Goal: Task Accomplishment & Management: Use online tool/utility

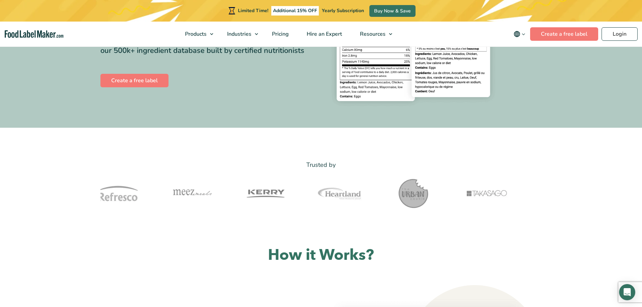
scroll to position [168, 0]
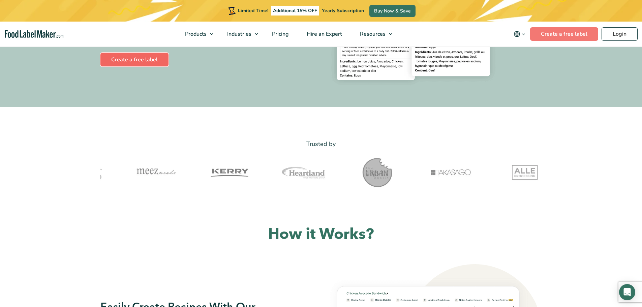
click at [151, 60] on link "Create a free label" at bounding box center [134, 59] width 68 height 13
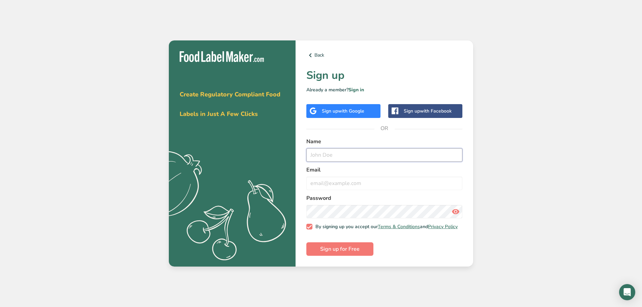
click at [383, 158] on input "text" at bounding box center [384, 154] width 156 height 13
type input "[PERSON_NAME]"
type input "[EMAIL_ADDRESS][DOMAIN_NAME]"
click at [364, 251] on button "Sign up for Free" at bounding box center [339, 248] width 67 height 13
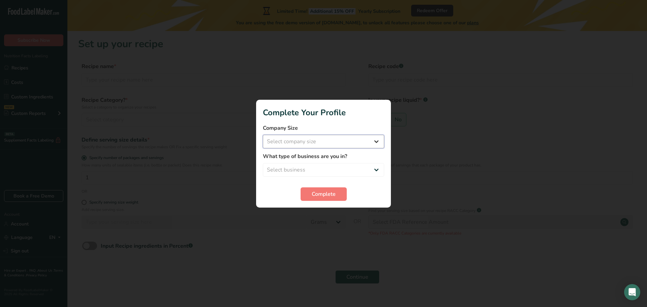
click at [355, 139] on select "Select company size Fewer than 10 Employees 10 to 50 Employees 51 to 500 Employ…" at bounding box center [323, 141] width 121 height 13
select select "1"
click at [263, 135] on select "Select company size Fewer than 10 Employees 10 to 50 Employees 51 to 500 Employ…" at bounding box center [323, 141] width 121 height 13
click at [309, 169] on select "Select business Packaged Food Manufacturer Restaurant & Cafe Bakery Meal Plans …" at bounding box center [323, 169] width 121 height 13
select select "8"
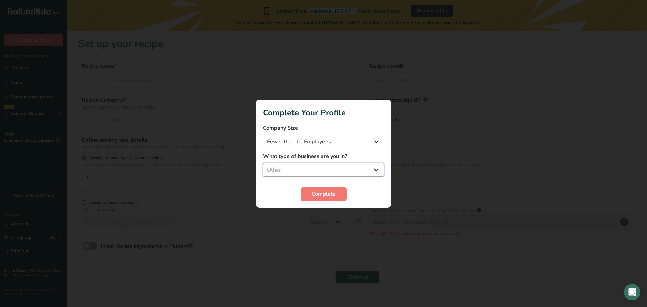
click at [263, 163] on select "Select business Packaged Food Manufacturer Restaurant & Cafe Bakery Meal Plans …" at bounding box center [323, 169] width 121 height 13
click at [319, 197] on span "Complete" at bounding box center [324, 194] width 24 height 8
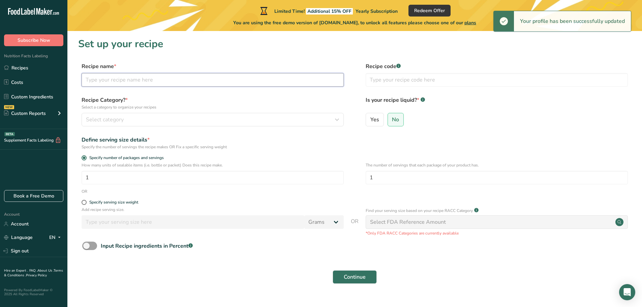
click at [146, 82] on input "text" at bounding box center [213, 79] width 262 height 13
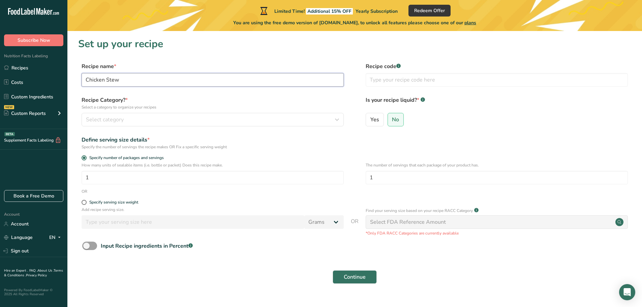
type input "Chicken Stew"
type input "100103"
click at [367, 121] on input "Yes" at bounding box center [368, 119] width 4 height 4
radio input "true"
radio input "false"
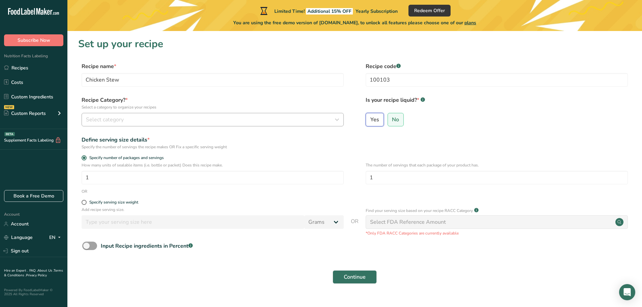
select select "22"
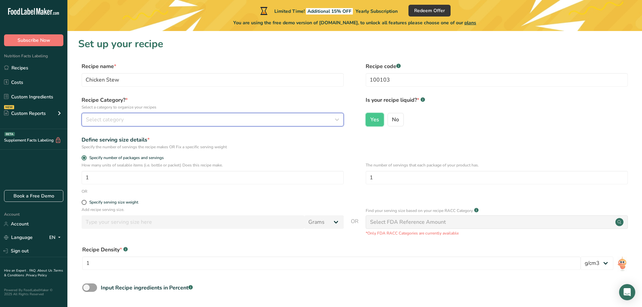
click at [130, 125] on button "Select category" at bounding box center [213, 119] width 262 height 13
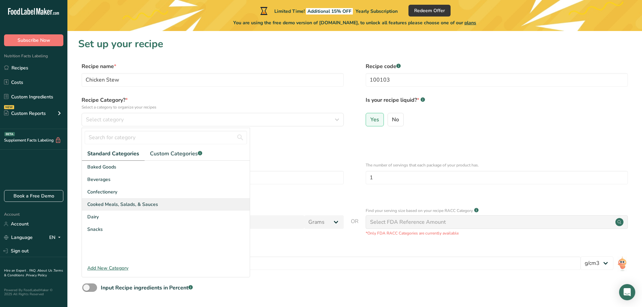
click at [120, 203] on span "Cooked Meals, Salads, & Sauces" at bounding box center [122, 204] width 71 height 7
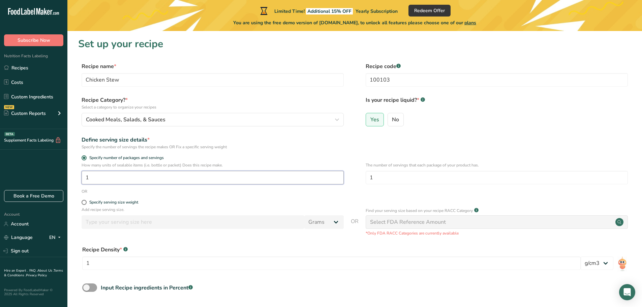
click at [148, 181] on input "1" at bounding box center [213, 177] width 262 height 13
type input "1"
click at [377, 181] on input "1" at bounding box center [497, 177] width 262 height 13
type input "150"
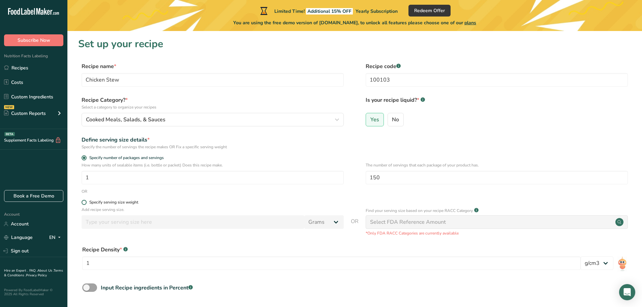
click at [83, 202] on span at bounding box center [84, 202] width 5 height 5
click at [83, 202] on input "Specify serving size weight" at bounding box center [84, 202] width 4 height 4
radio input "true"
radio input "false"
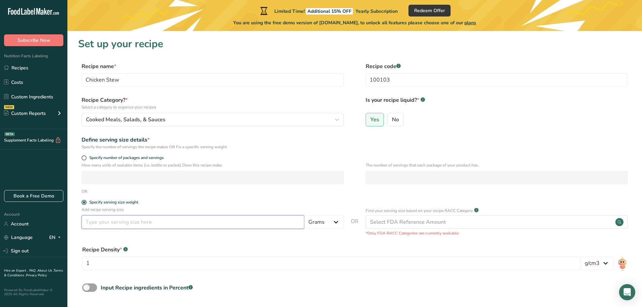
click at [109, 225] on input "number" at bounding box center [193, 221] width 223 height 13
type input "8"
click at [335, 220] on select "Grams kg mg mcg lb oz l mL fl oz tbsp tsp cup qt gallon" at bounding box center [323, 221] width 39 height 13
select select "5"
click at [304, 215] on select "Grams kg mg mcg lb oz l mL fl oz tbsp tsp cup qt gallon" at bounding box center [323, 221] width 39 height 13
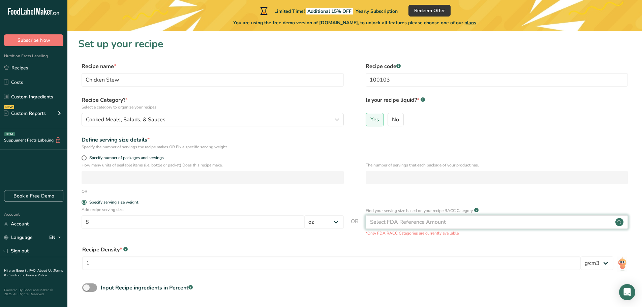
click at [420, 218] on div "Select FDA Reference Amount" at bounding box center [408, 222] width 76 height 8
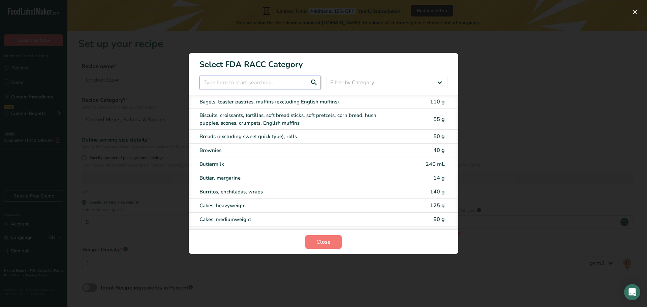
click at [272, 82] on input "RACC Category Selection Modal" at bounding box center [259, 82] width 121 height 13
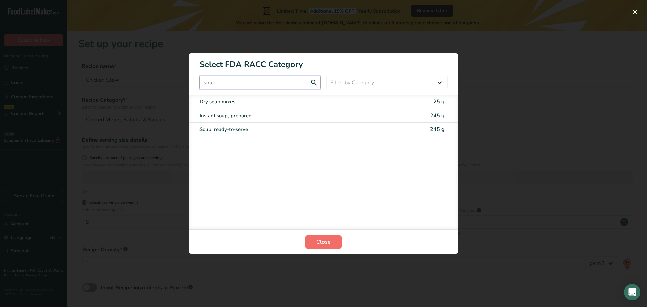
type input "soup"
click at [323, 245] on span "Close" at bounding box center [323, 242] width 14 height 8
